Goal: Transaction & Acquisition: Obtain resource

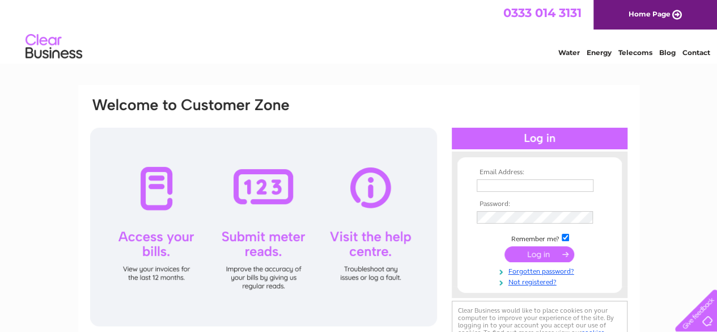
type input "mocbowlingclub@gmail.com"
click at [538, 249] on input "submit" at bounding box center [540, 254] width 70 height 16
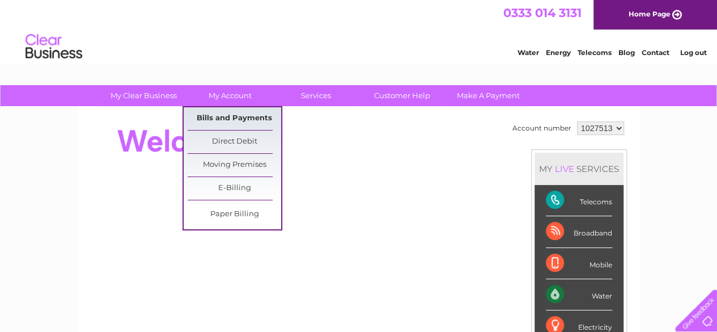
click at [222, 114] on link "Bills and Payments" at bounding box center [235, 118] width 94 height 23
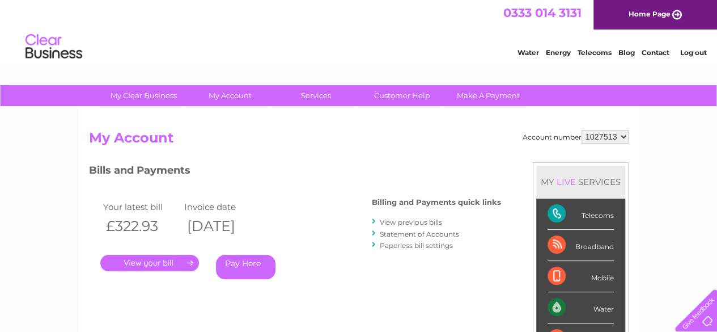
click at [149, 262] on link "." at bounding box center [149, 263] width 99 height 16
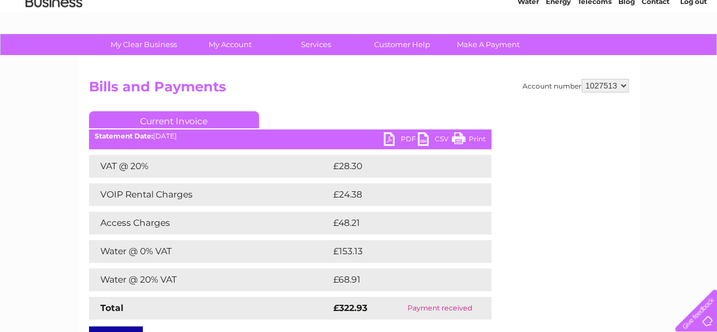
scroll to position [50, 0]
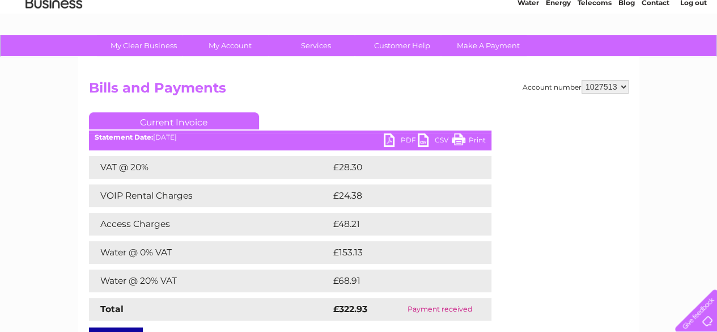
click at [437, 139] on link "CSV" at bounding box center [435, 141] width 34 height 16
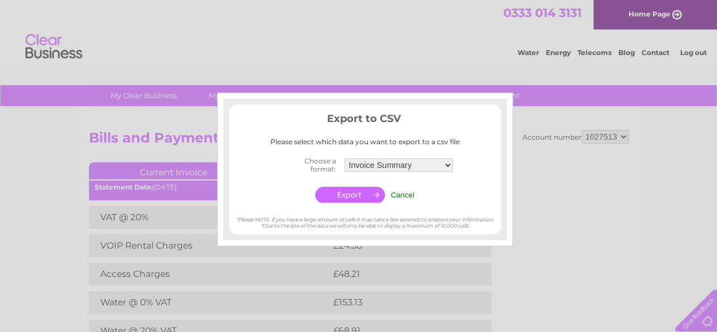
click at [401, 193] on input "Cancel" at bounding box center [403, 195] width 24 height 9
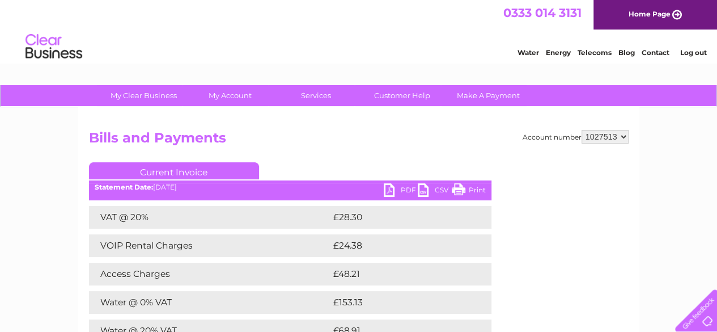
click at [400, 188] on link "PDF" at bounding box center [401, 191] width 34 height 16
click at [695, 50] on link "Log out" at bounding box center [693, 52] width 27 height 9
